Goal: Task Accomplishment & Management: Manage account settings

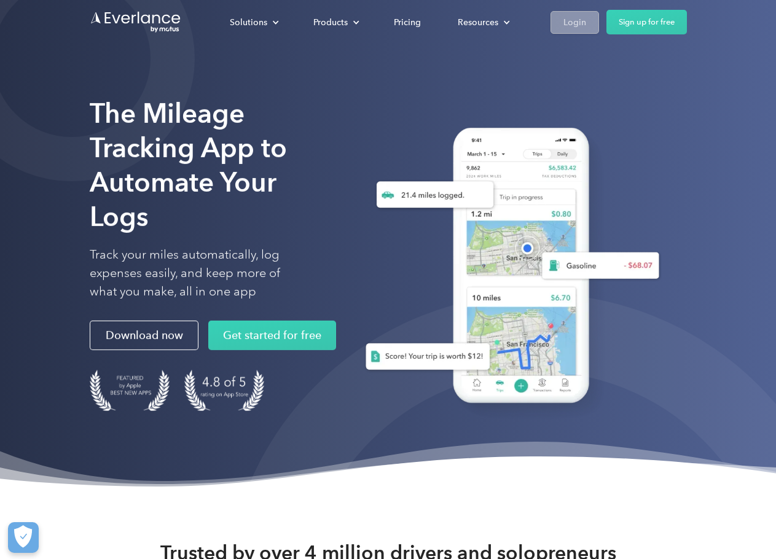
click at [570, 20] on div "Login" at bounding box center [575, 22] width 23 height 15
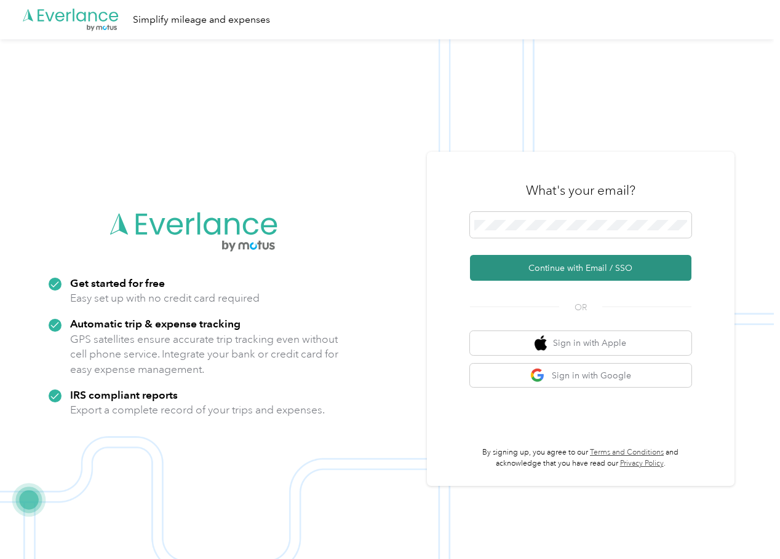
click at [582, 268] on button "Continue with Email / SSO" at bounding box center [580, 268] width 221 height 26
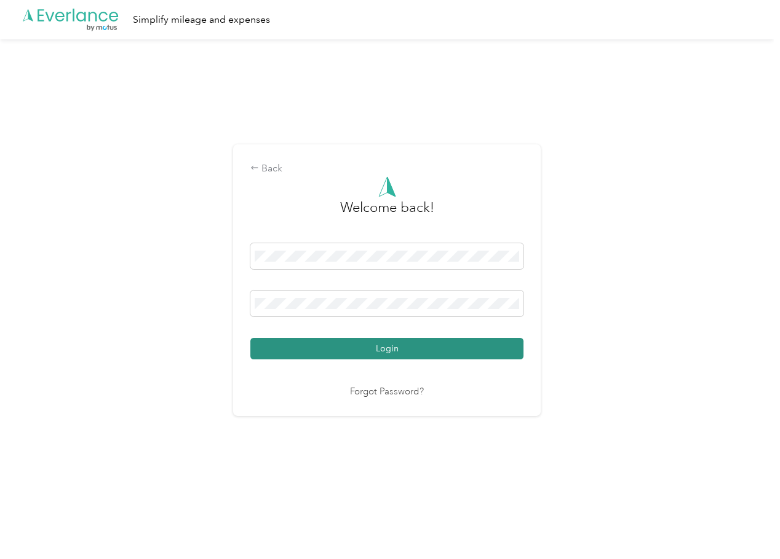
click at [377, 352] on button "Login" at bounding box center [386, 349] width 273 height 22
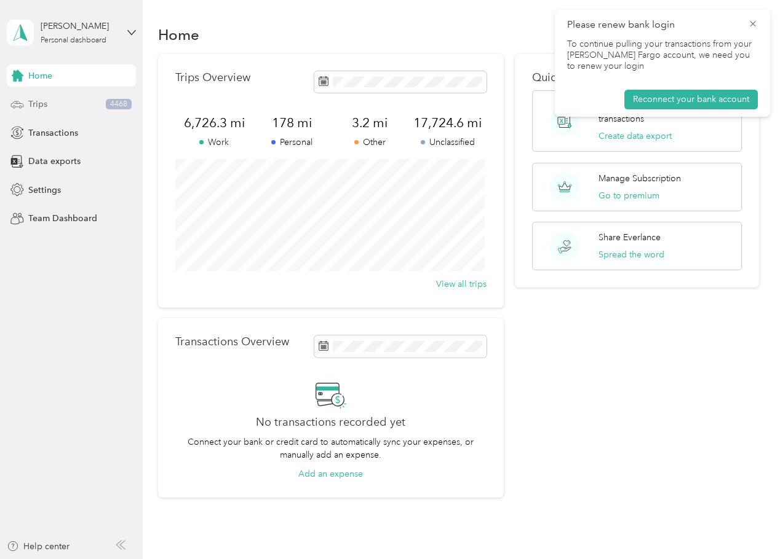
drag, startPoint x: 51, startPoint y: 106, endPoint x: 70, endPoint y: 111, distance: 19.8
click at [51, 106] on div "Trips 4468" at bounding box center [71, 104] width 129 height 22
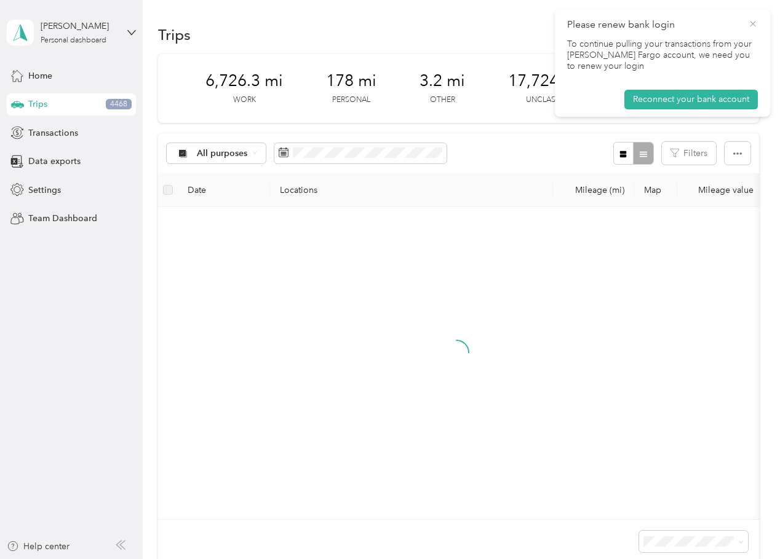
click at [754, 23] on icon at bounding box center [753, 23] width 10 height 11
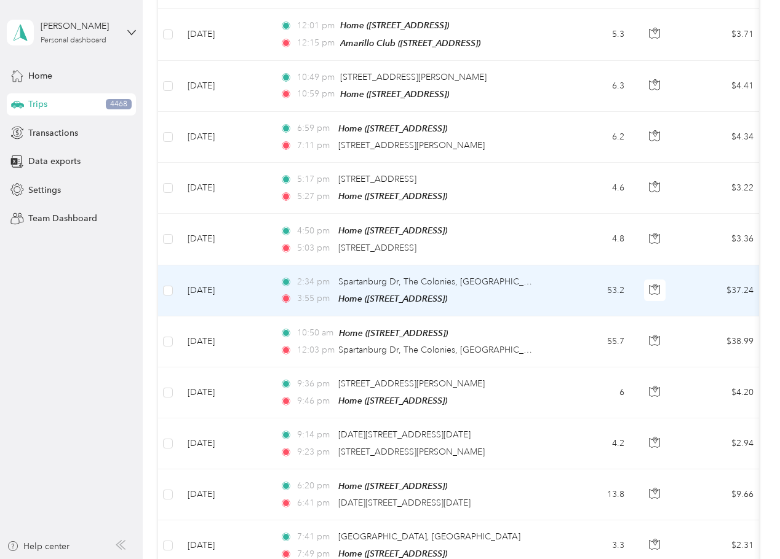
scroll to position [1045, 0]
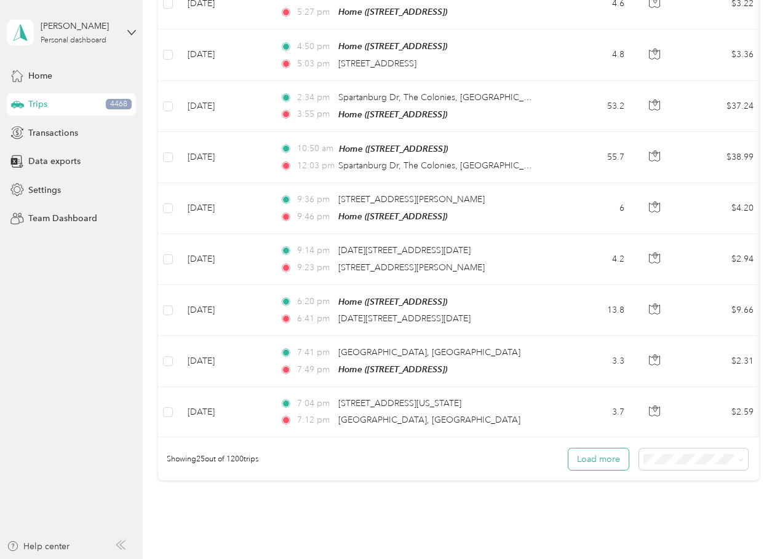
click at [586, 457] on button "Load more" at bounding box center [598, 460] width 60 height 22
click at [590, 457] on button "Load more" at bounding box center [598, 460] width 60 height 22
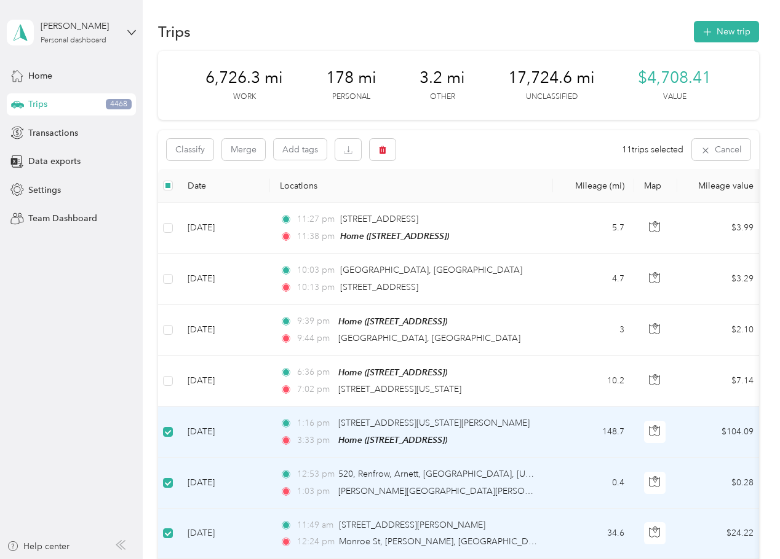
scroll to position [0, 0]
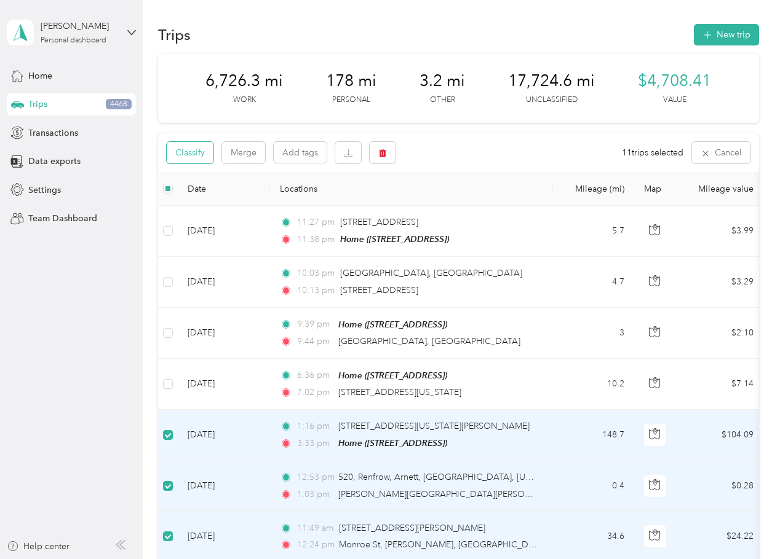
click at [199, 154] on button "Classify" at bounding box center [190, 153] width 47 height 22
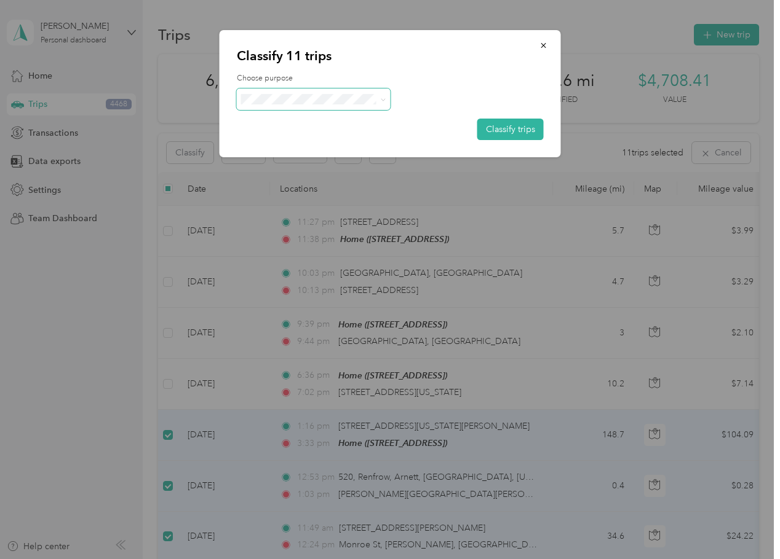
click at [381, 99] on icon at bounding box center [383, 99] width 4 height 2
click at [297, 162] on span "Consultant" at bounding box center [324, 165] width 114 height 13
click at [509, 130] on button "Classify trips" at bounding box center [510, 130] width 66 height 22
